Goal: Navigation & Orientation: Understand site structure

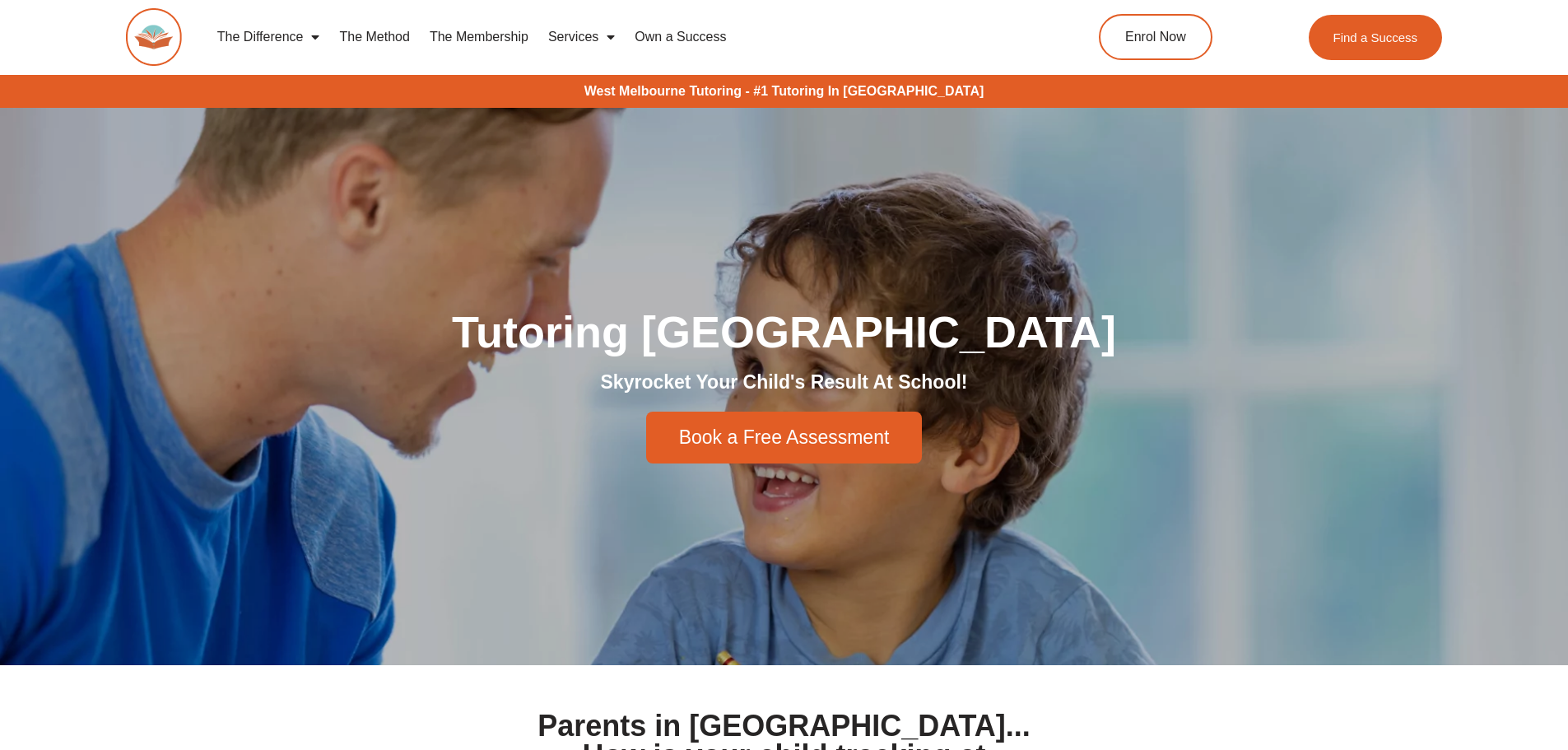
click at [713, 38] on link "Own a Success" at bounding box center [680, 37] width 111 height 38
click at [471, 38] on link "The Membership" at bounding box center [479, 37] width 119 height 38
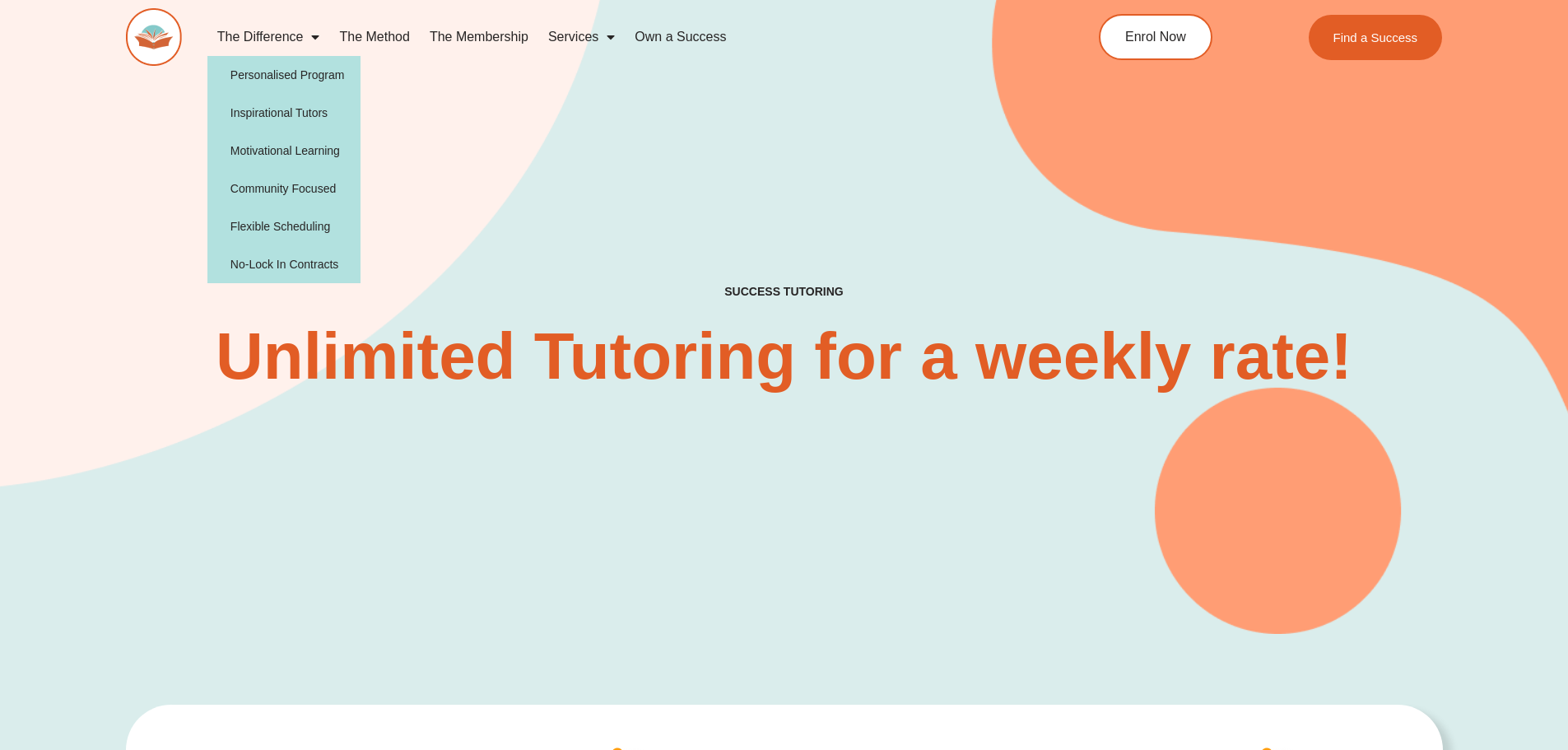
click at [257, 33] on link "The Difference" at bounding box center [268, 37] width 122 height 38
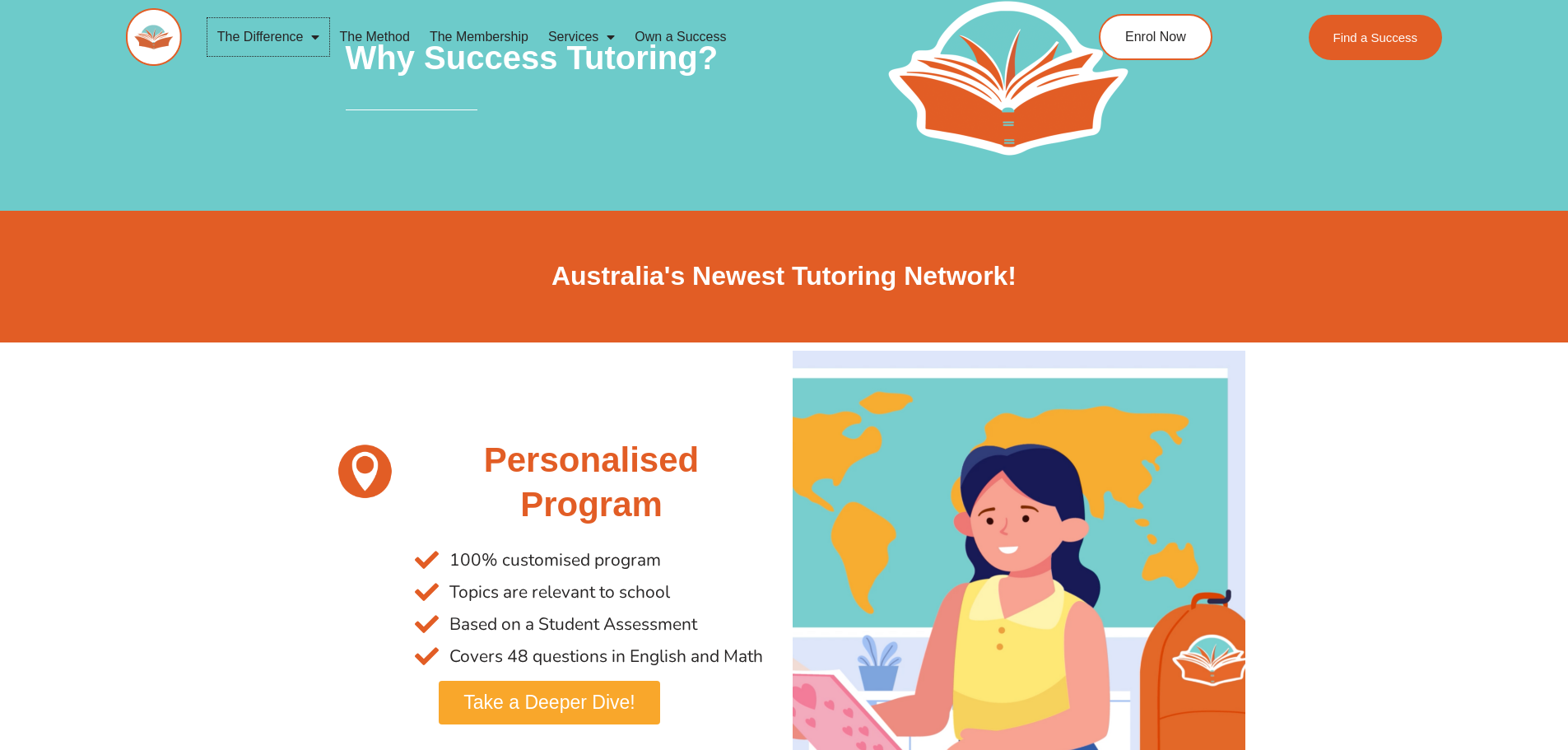
click at [309, 34] on span "Menu" at bounding box center [311, 37] width 17 height 30
click at [157, 45] on img at bounding box center [154, 37] width 56 height 58
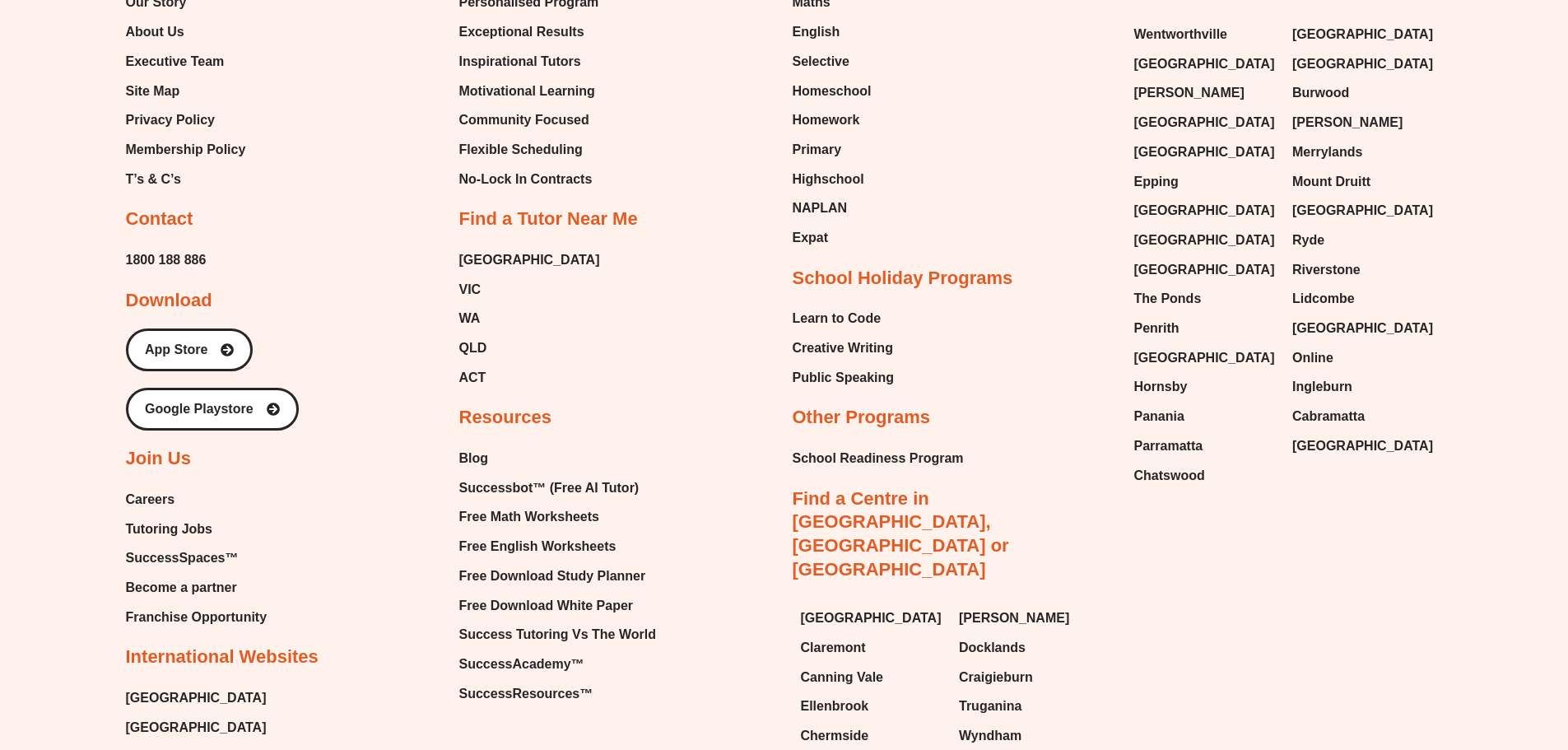
scroll to position [7312, 0]
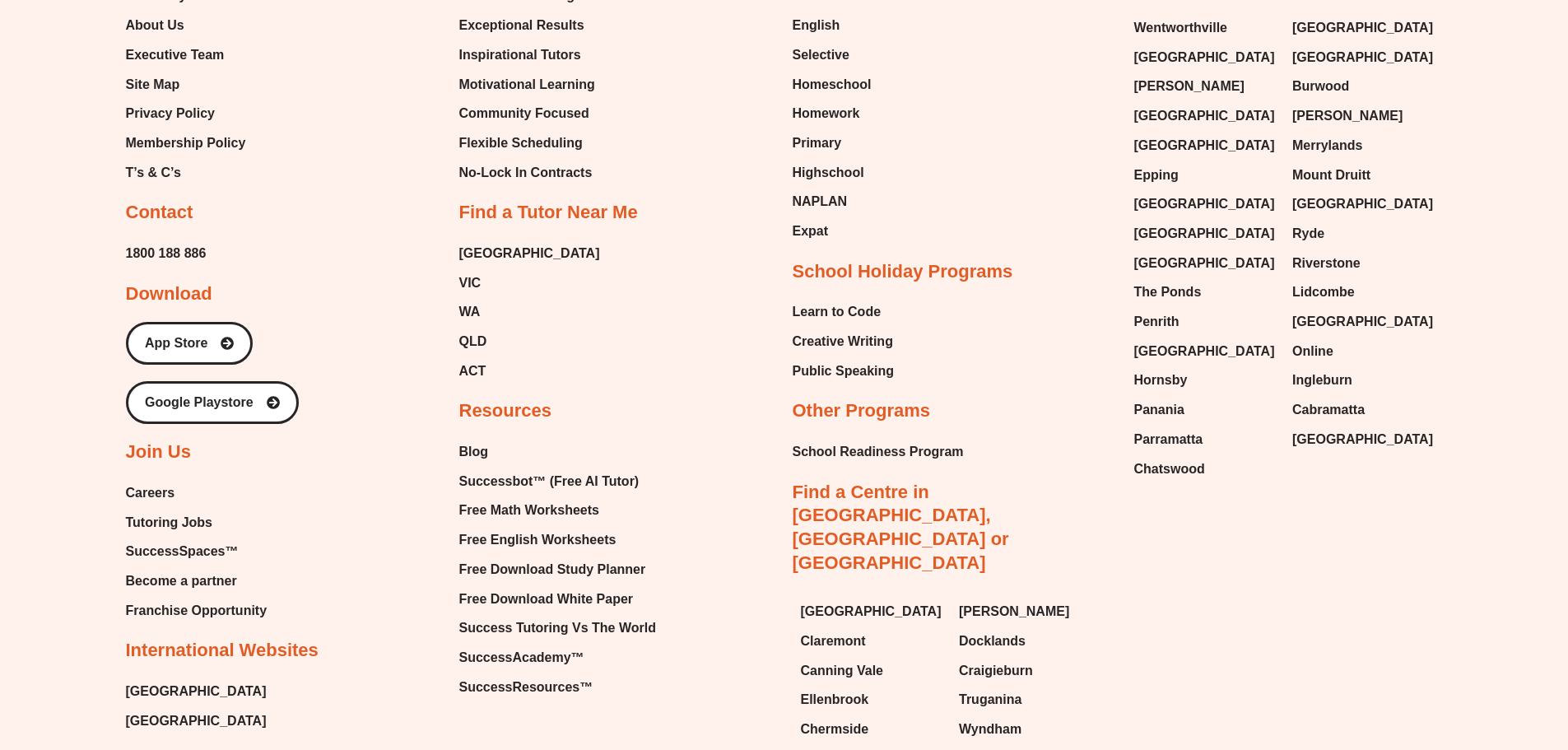
click at [168, 599] on span "Franchise Opportunity" at bounding box center [197, 611] width 142 height 24
